Goal: Entertainment & Leisure: Consume media (video, audio)

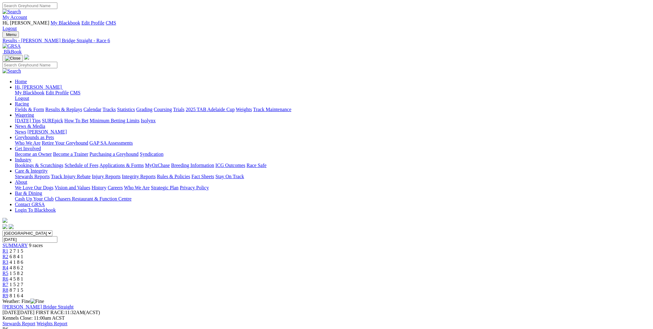
scroll to position [80, 0]
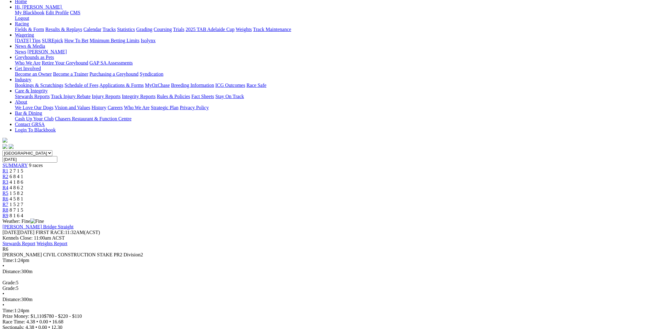
click at [23, 174] on span "6 8 4 1" at bounding box center [17, 176] width 14 height 5
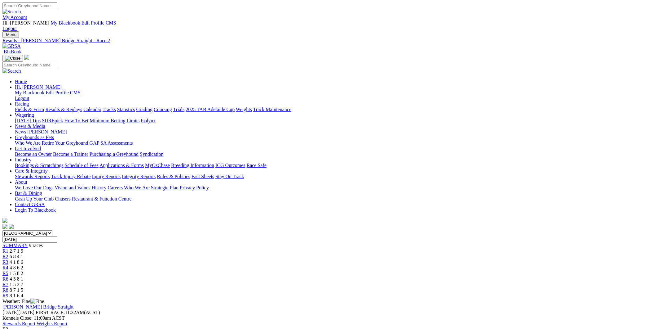
scroll to position [80, 0]
